Goal: Navigation & Orientation: Go to known website

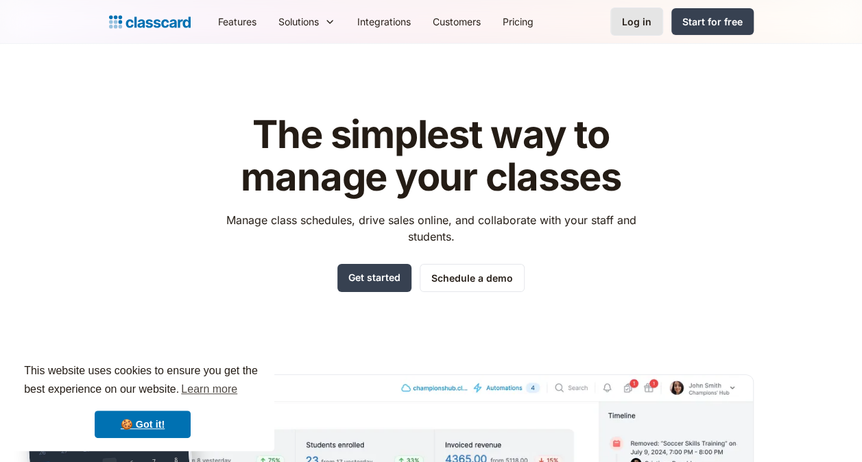
click at [638, 8] on link "Log in" at bounding box center [636, 22] width 53 height 28
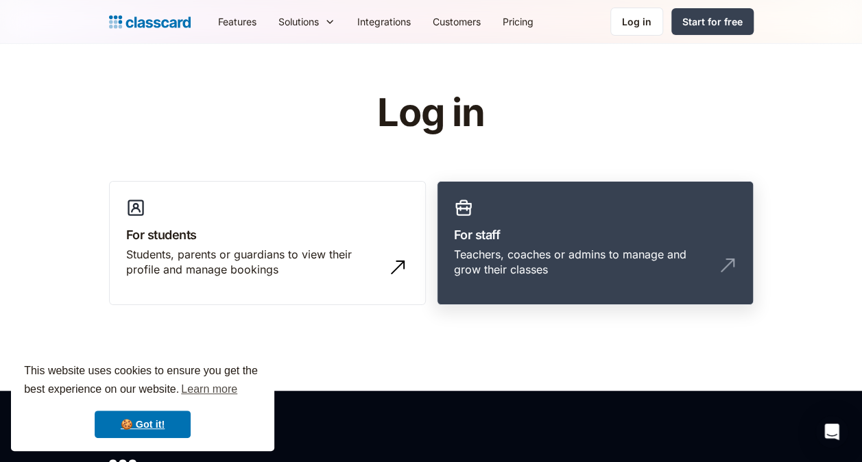
click at [577, 234] on h3 "For staff" at bounding box center [595, 234] width 282 height 19
